Goal: Communication & Community: Answer question/provide support

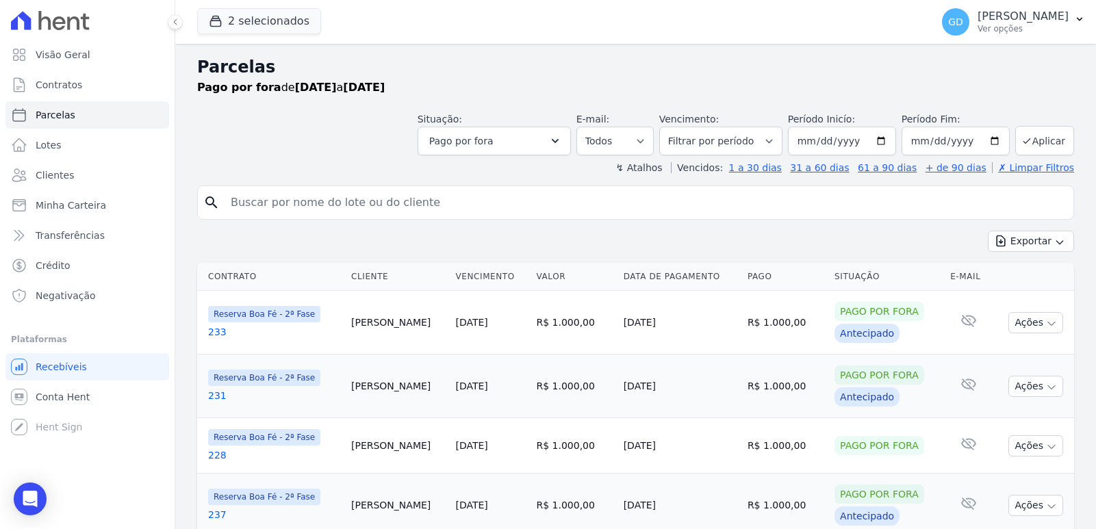
select select
click at [18, 501] on div "Open Intercom Messenger" at bounding box center [30, 499] width 36 height 36
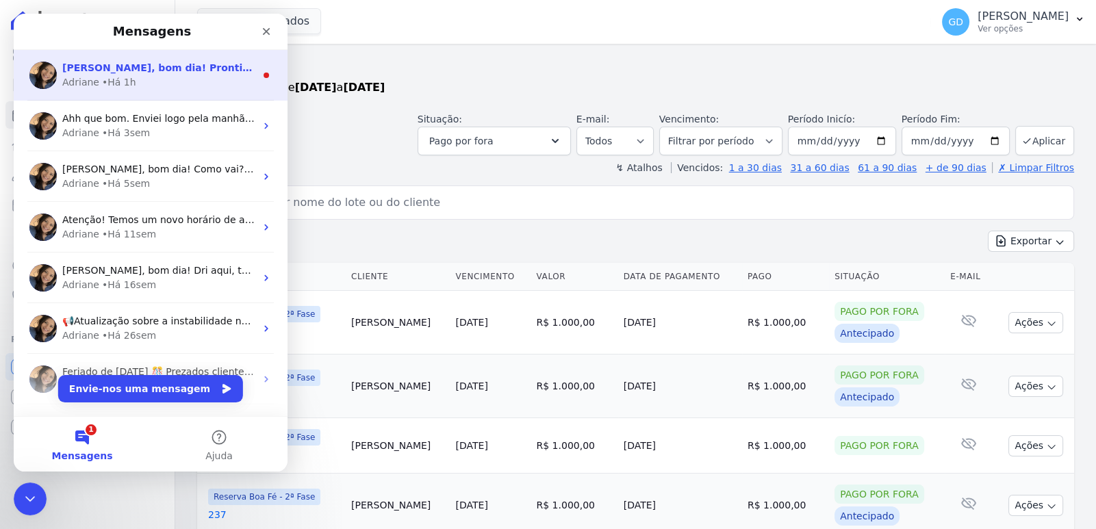
click at [146, 87] on div "Adriane • Há 1h" at bounding box center [158, 82] width 193 height 14
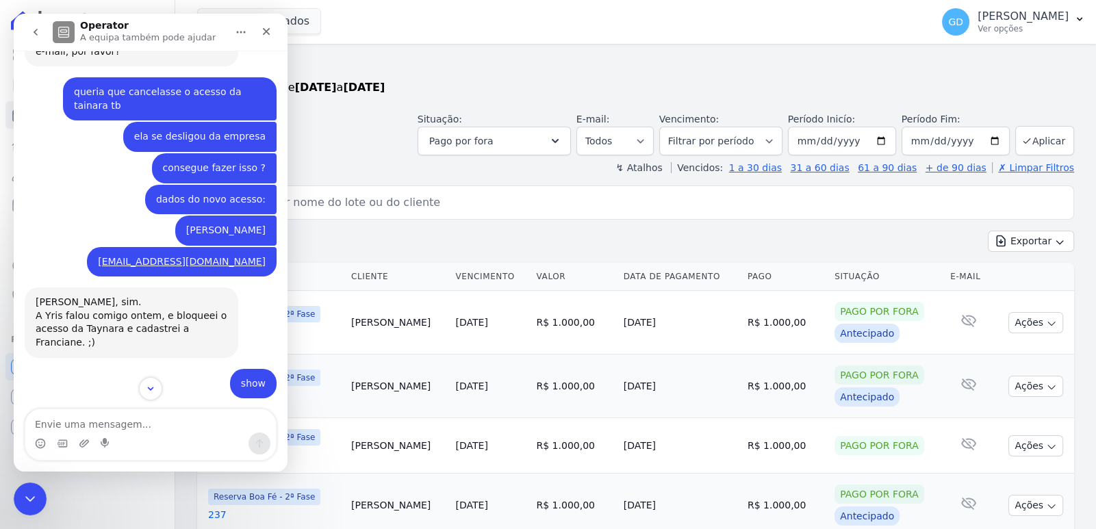
scroll to position [821, 0]
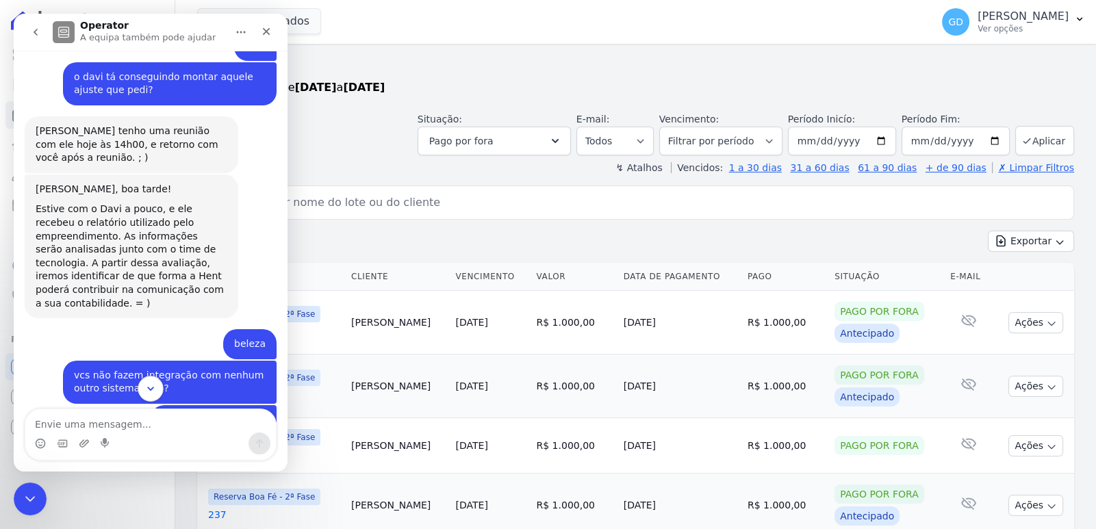
click at [162, 388] on button "Scroll to bottom" at bounding box center [150, 388] width 25 height 25
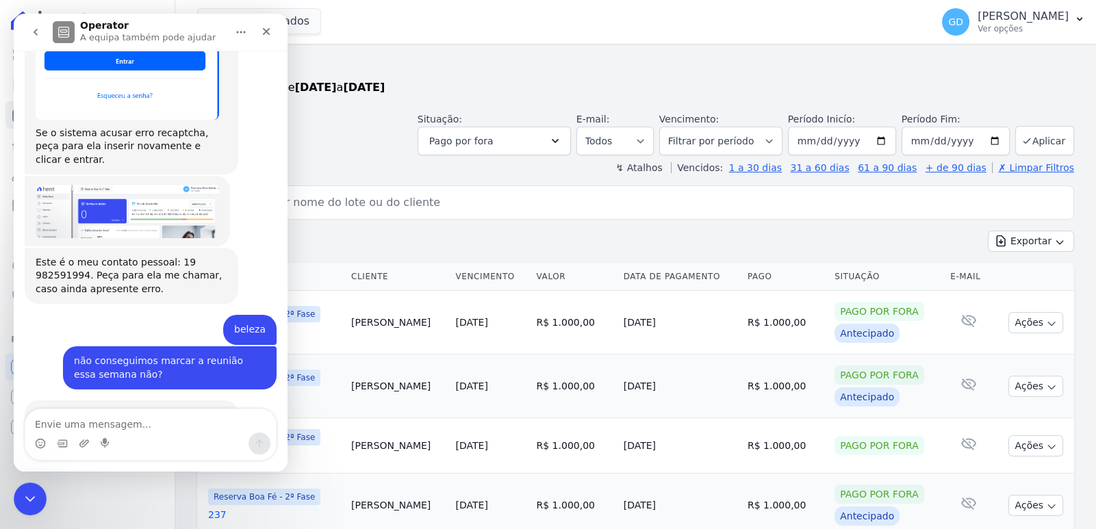
scroll to position [3623, 0]
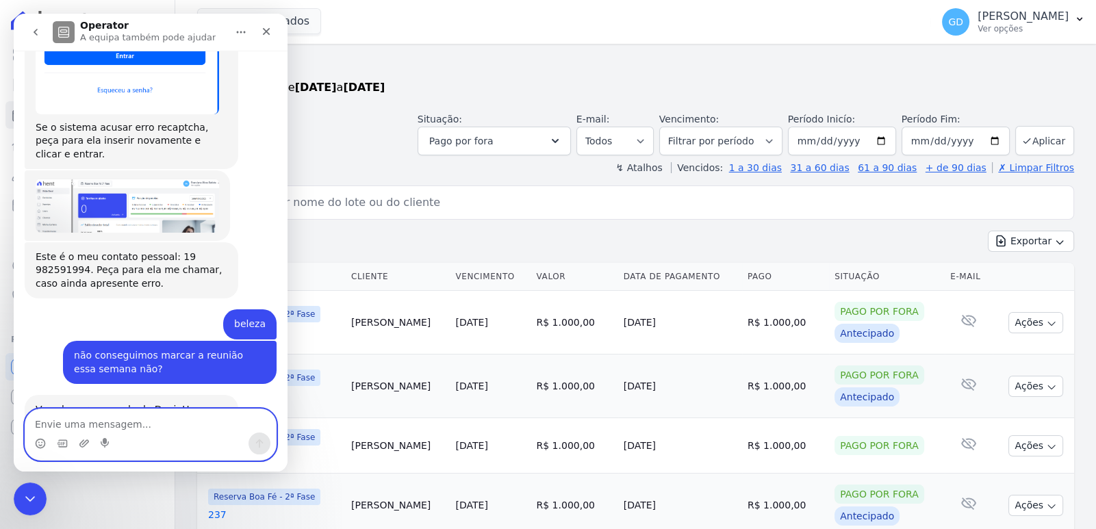
click at [165, 426] on textarea "Envie uma mensagem..." at bounding box center [150, 420] width 250 height 23
type textarea "bom dia"
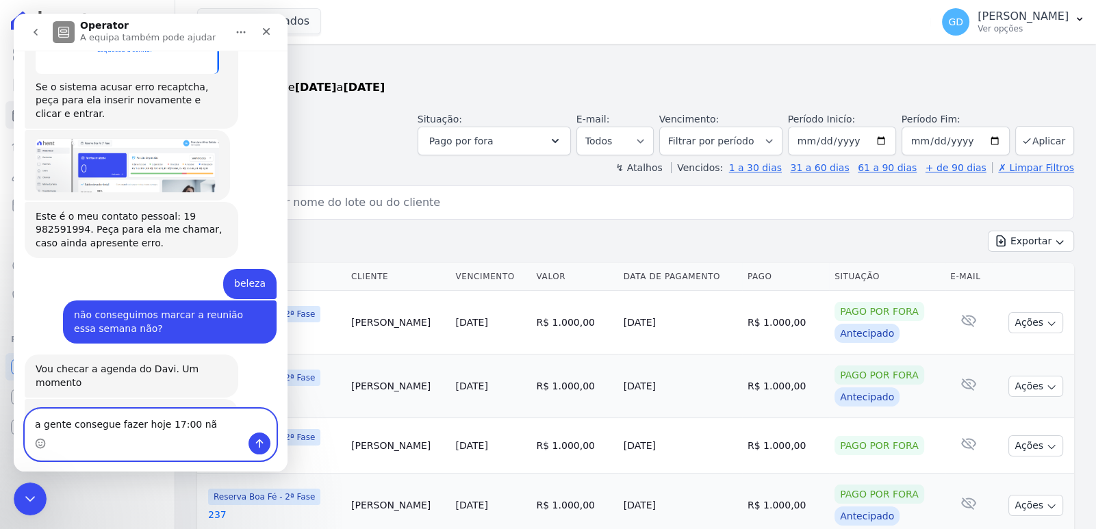
type textarea "a gente consegue fazer hoje 17:00 não"
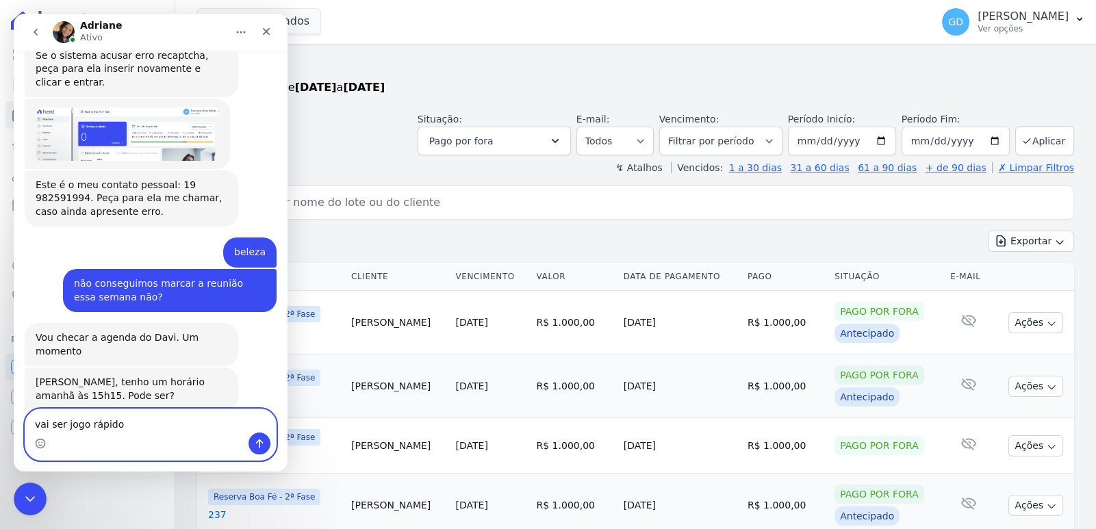
type textarea "vai ser jogo rápido"
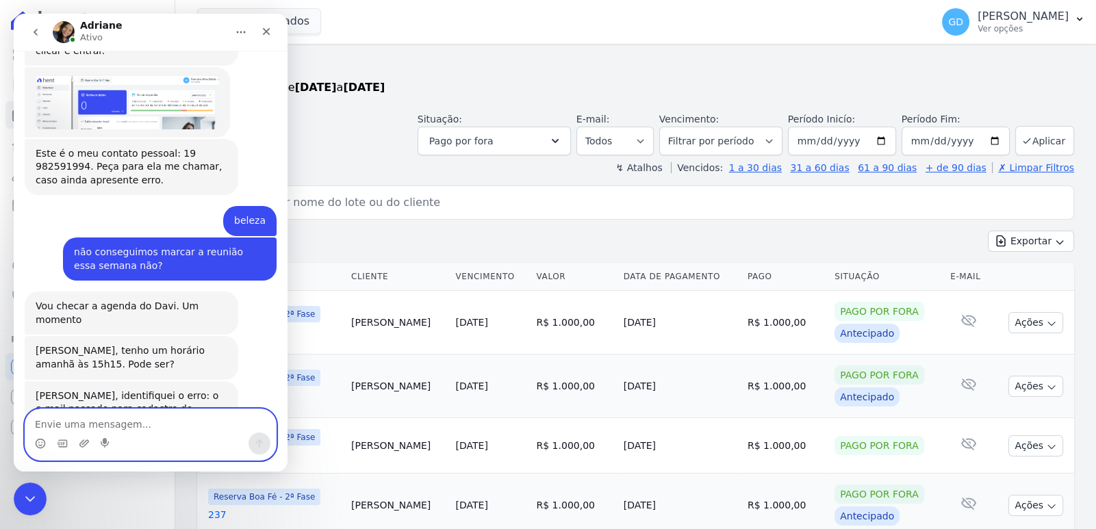
scroll to position [3726, 0]
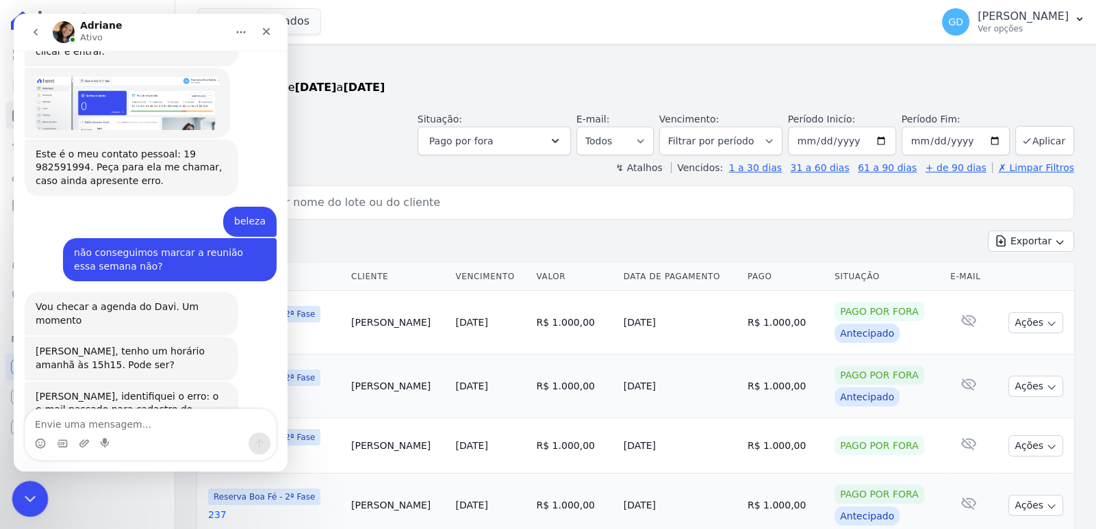
click at [30, 497] on icon "Fechar mensagem da Intercom" at bounding box center [28, 497] width 16 height 16
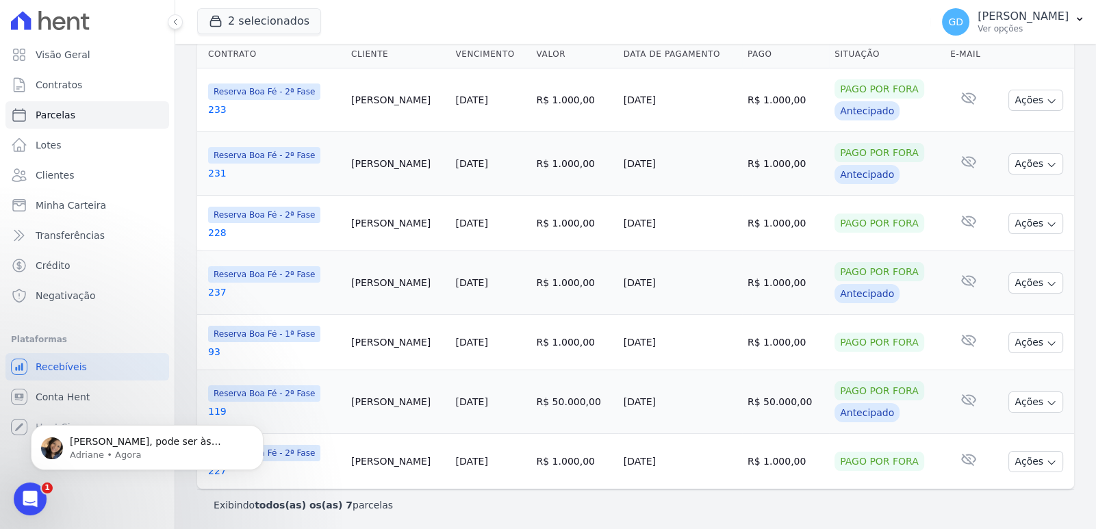
scroll to position [3767, 0]
click at [42, 498] on div "Abrir mensagem da Intercom" at bounding box center [27, 496] width 45 height 45
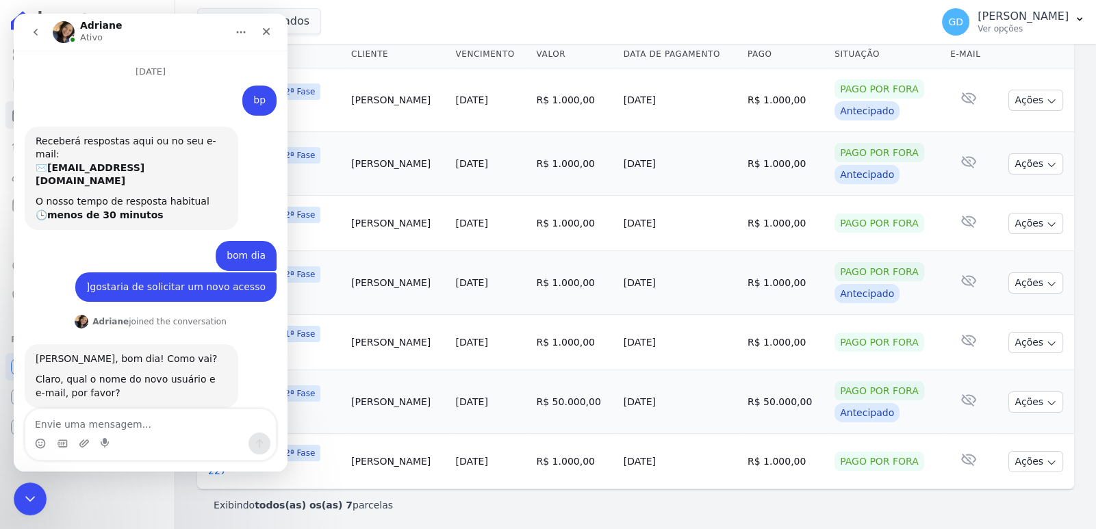
scroll to position [1, 0]
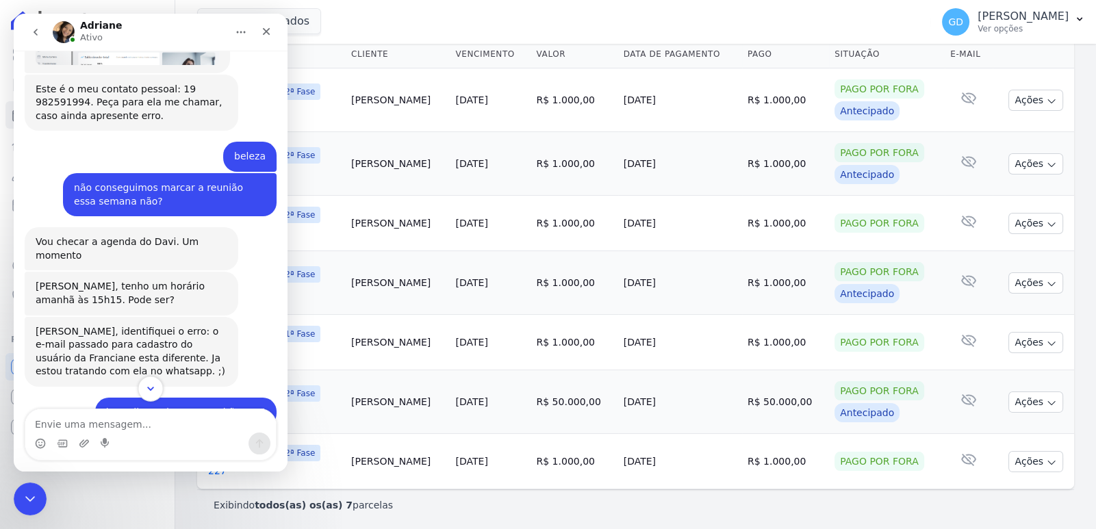
click at [151, 391] on icon "Scroll to bottom" at bounding box center [150, 389] width 12 height 12
click at [145, 420] on textarea "Envie uma mensagem..." at bounding box center [150, 420] width 250 height 23
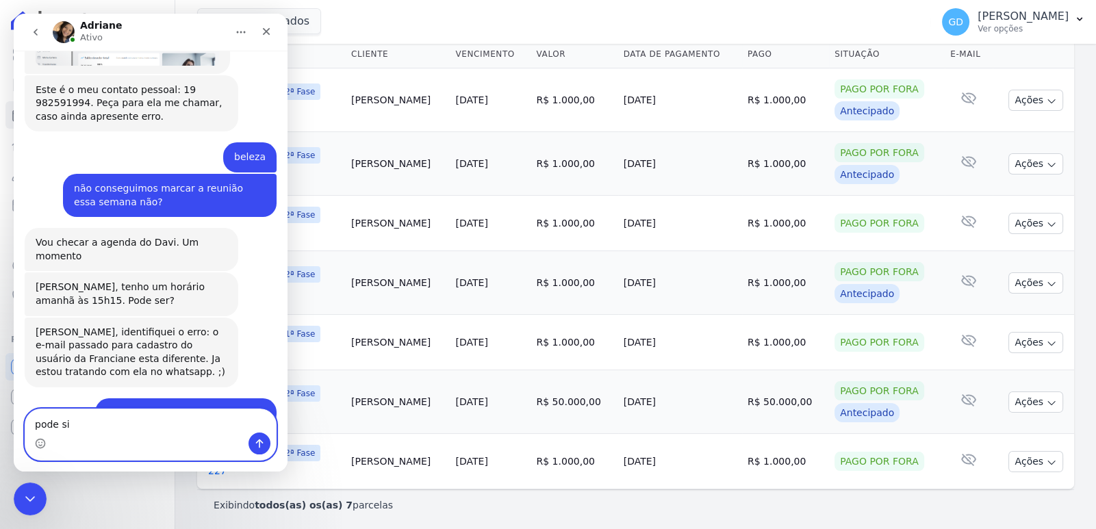
type textarea "pode sim"
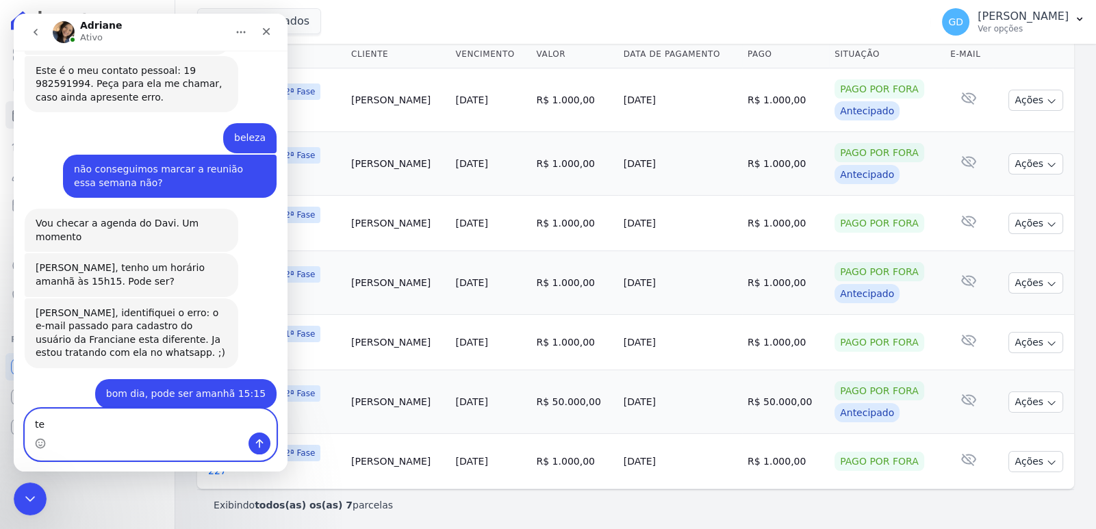
scroll to position [3807, 0]
type textarea "te agradeço"
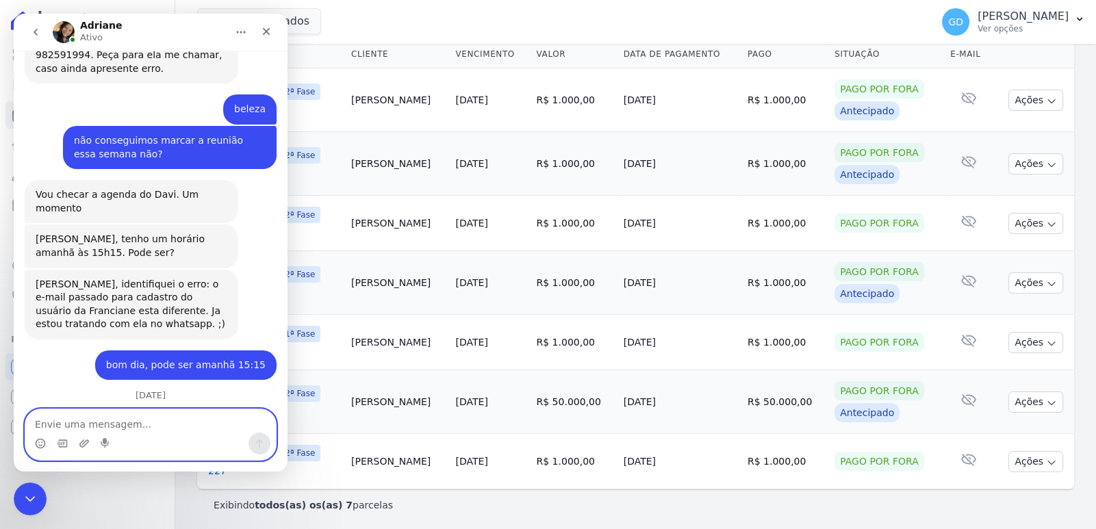
scroll to position [3839, 0]
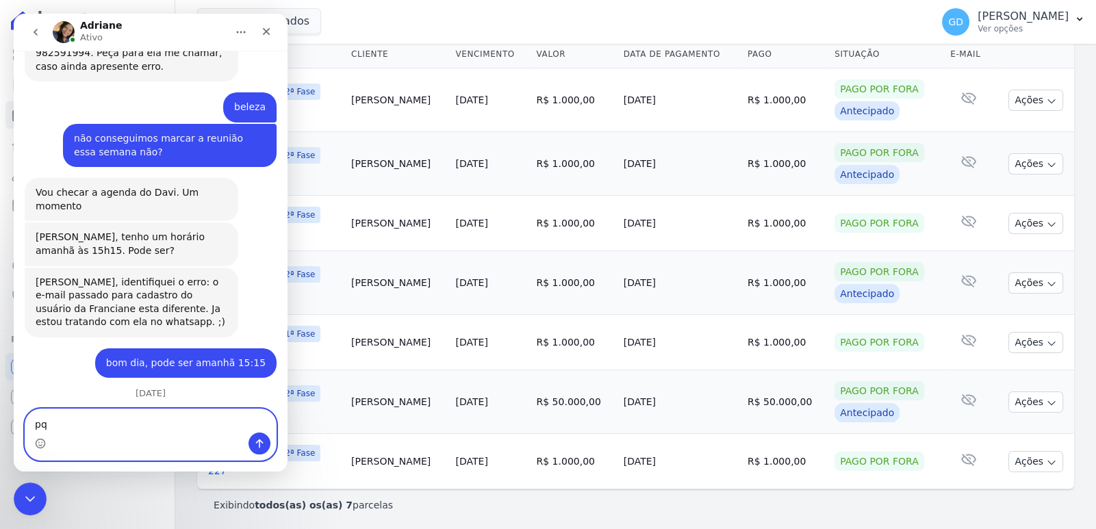
type textarea "p"
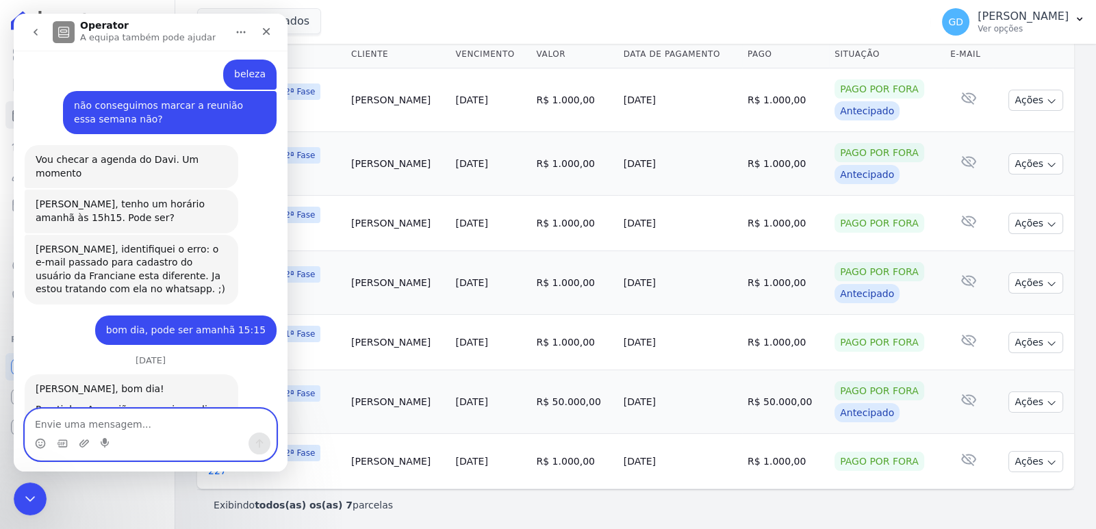
scroll to position [3880, 0]
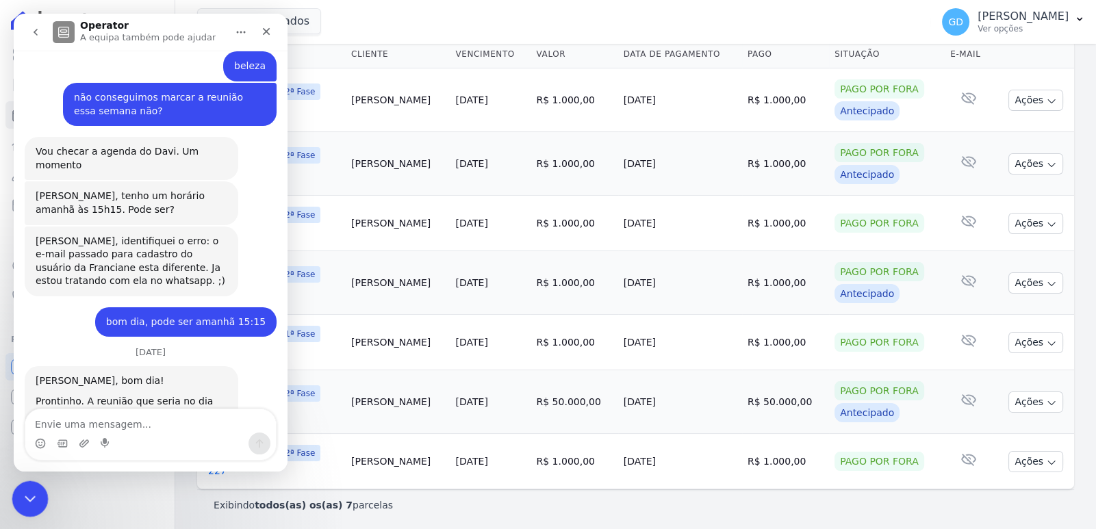
click at [34, 492] on icon "Fechar mensagem da Intercom" at bounding box center [28, 497] width 16 height 16
